Goal: Information Seeking & Learning: Learn about a topic

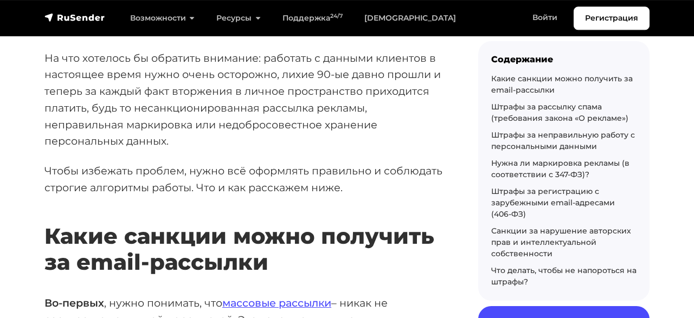
scroll to position [564, 0]
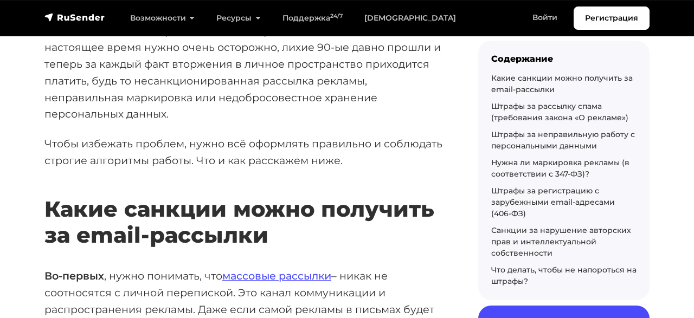
click at [253, 164] on h2 "Какие санкции можно получить за email-рассылки" at bounding box center [243, 206] width 399 height 84
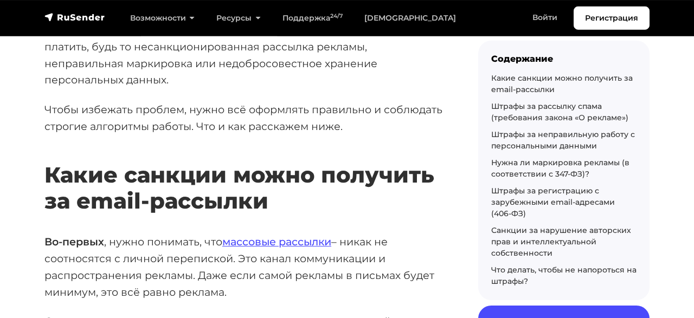
scroll to position [620, 0]
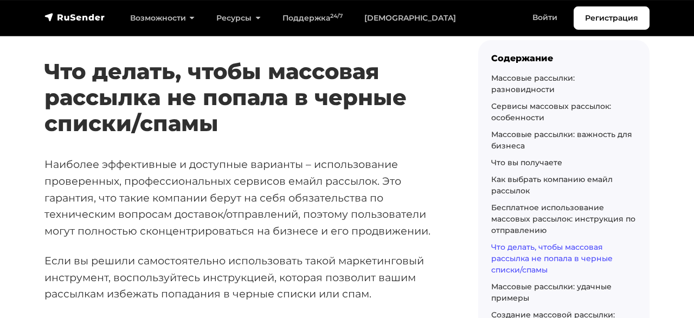
scroll to position [2820, 0]
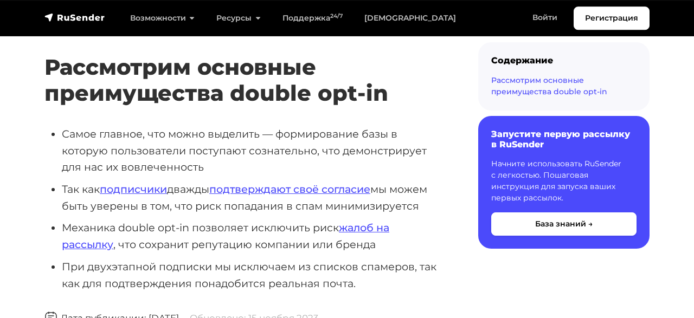
scroll to position [169, 0]
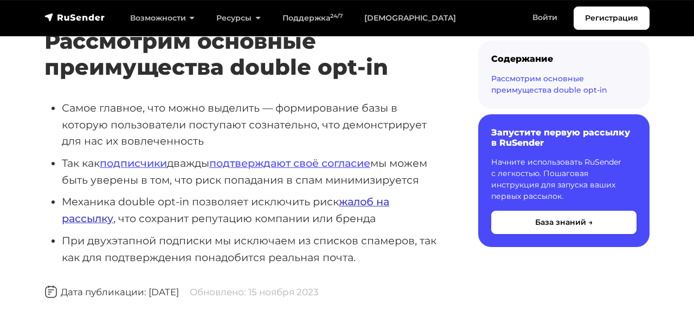
click at [370, 195] on link "жалоб на рассылку" at bounding box center [226, 210] width 328 height 30
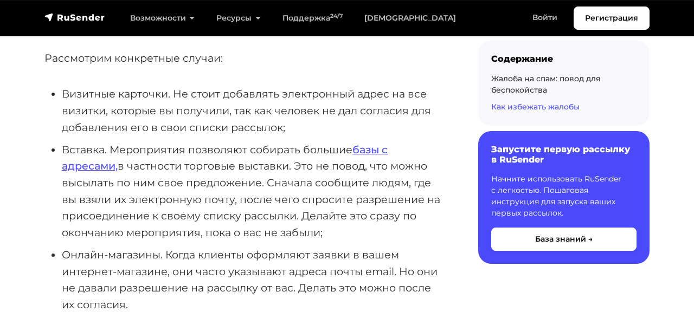
scroll to position [620, 0]
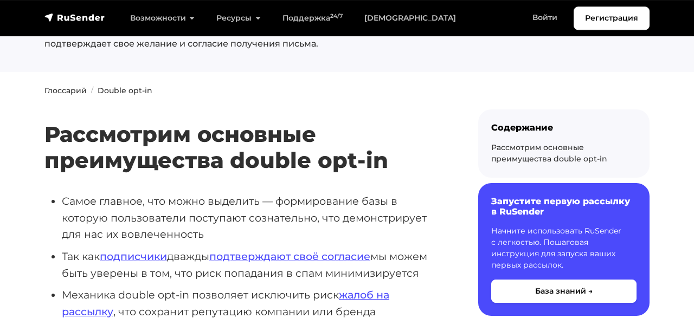
scroll to position [11, 0]
